Goal: Navigation & Orientation: Find specific page/section

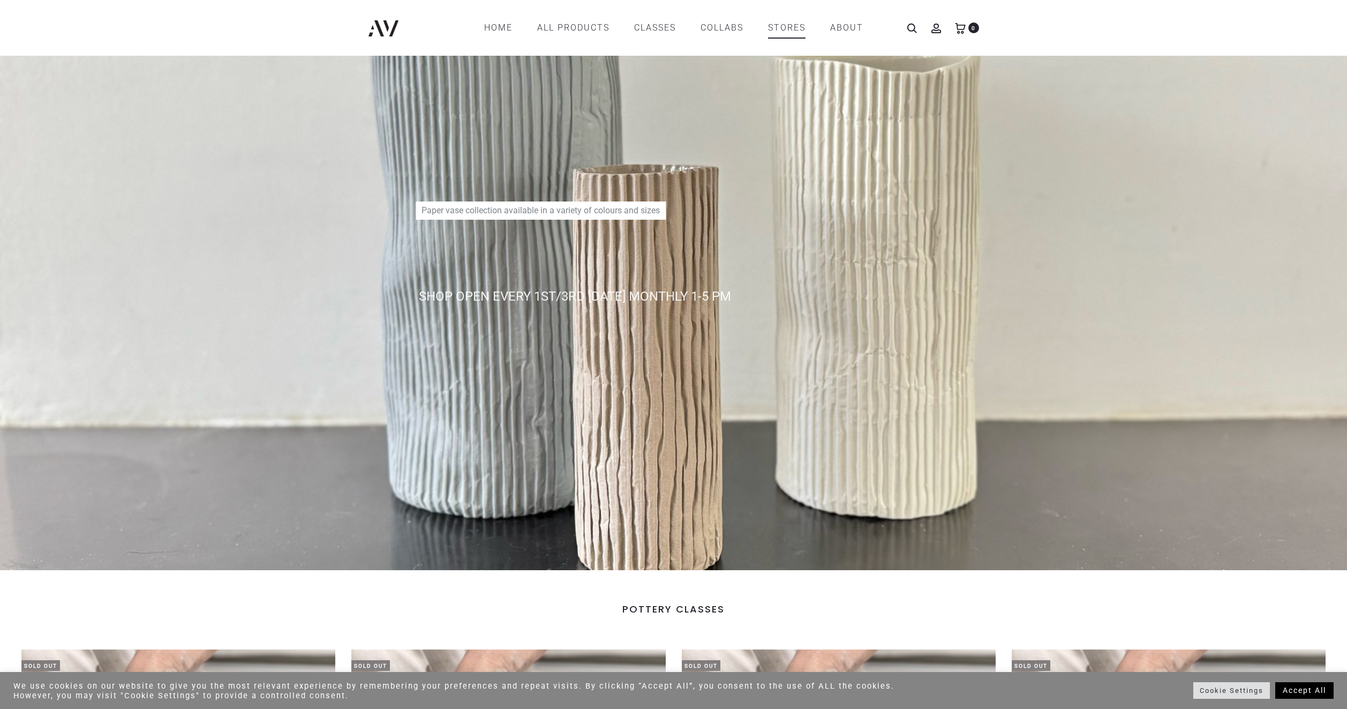
click at [797, 26] on link "STORES" at bounding box center [786, 28] width 37 height 18
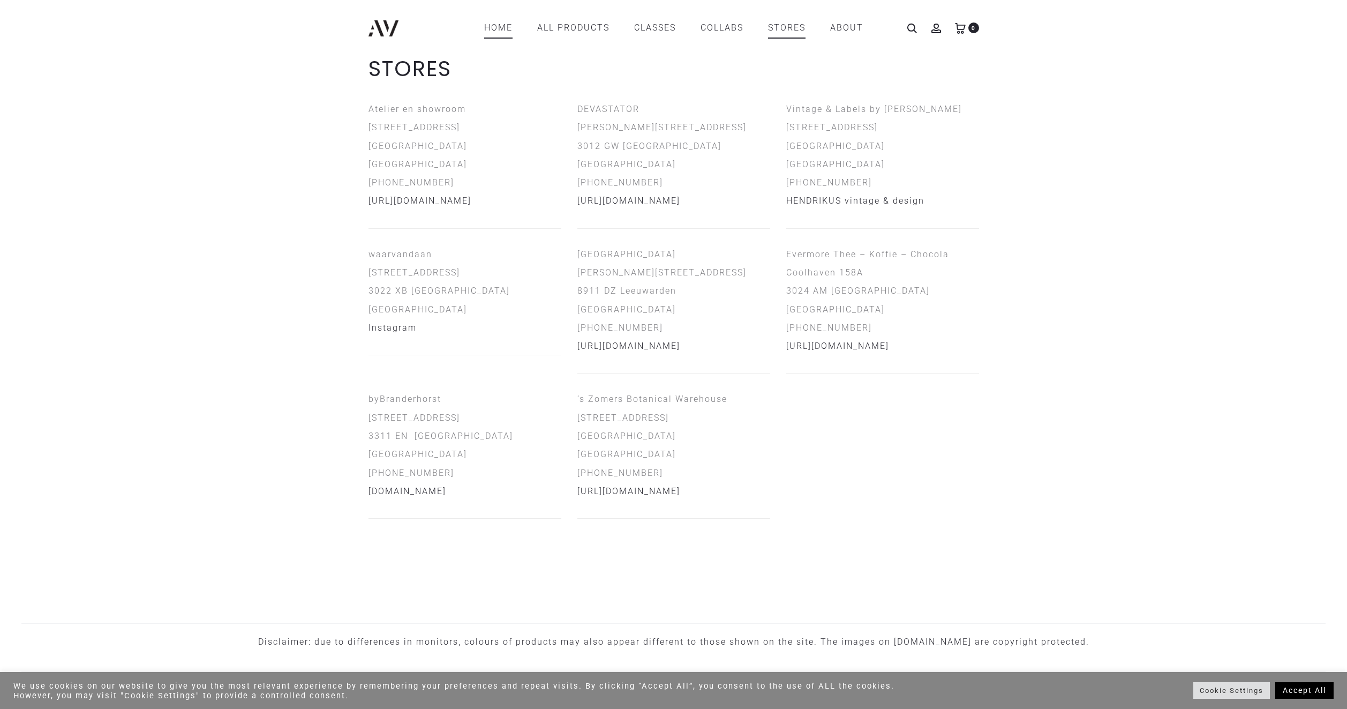
click at [495, 28] on link "Home" at bounding box center [498, 28] width 28 height 18
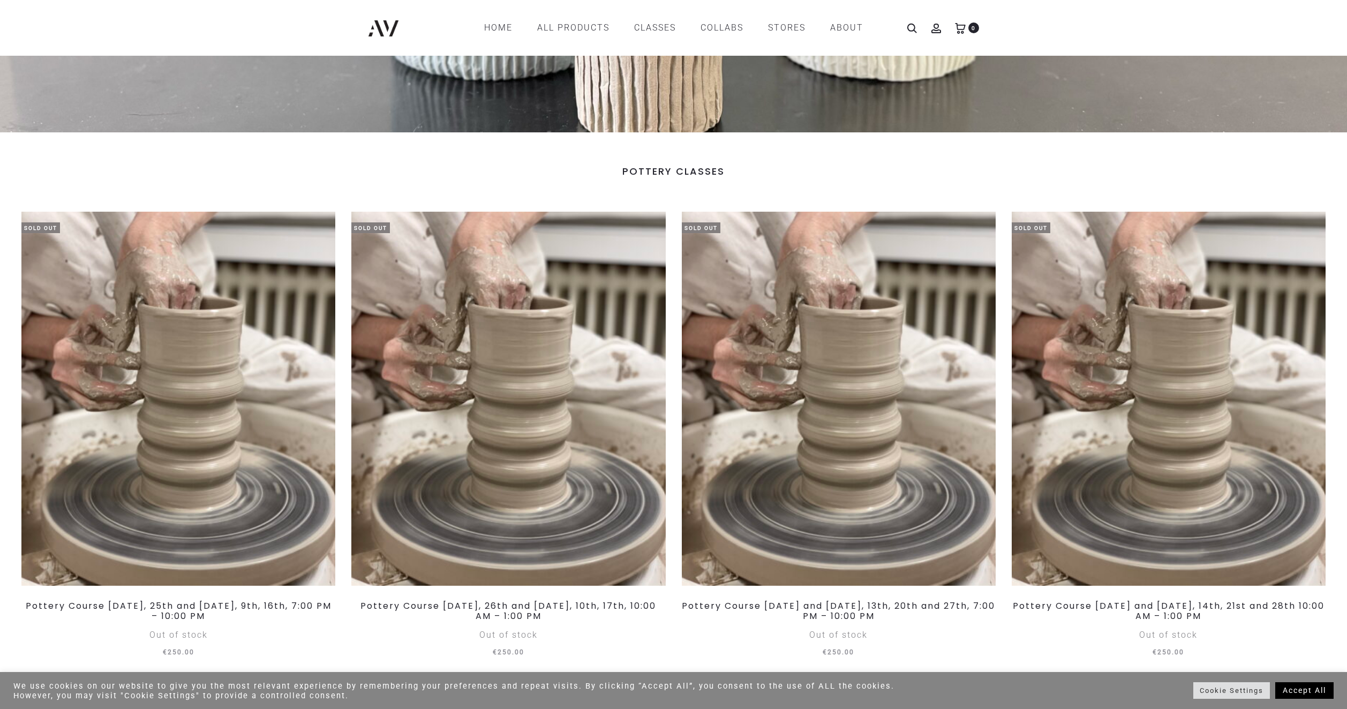
scroll to position [373, 0]
